Goal: Task Accomplishment & Management: Manage account settings

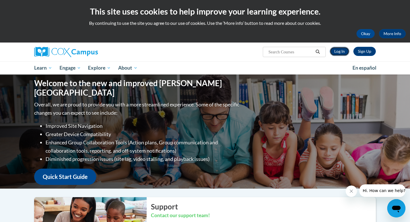
click at [346, 52] on link "Log In" at bounding box center [340, 51] width 20 height 9
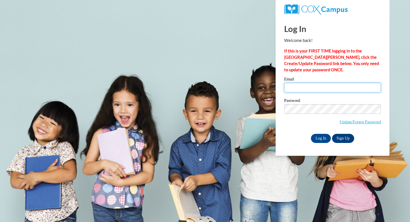
click at [310, 91] on input "Email" at bounding box center [332, 88] width 97 height 10
